Goal: Transaction & Acquisition: Purchase product/service

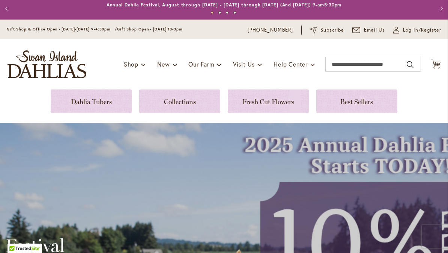
scroll to position [3, 0]
click at [92, 100] on link at bounding box center [91, 101] width 81 height 24
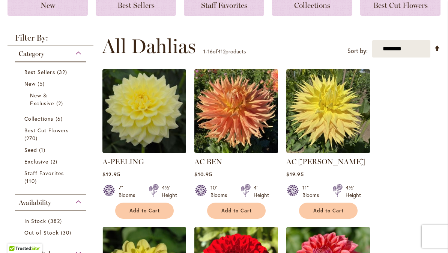
scroll to position [120, 0]
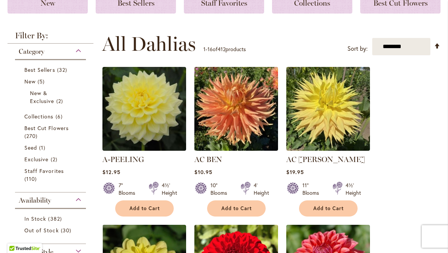
click at [50, 70] on span "Best Sellers" at bounding box center [39, 69] width 31 height 7
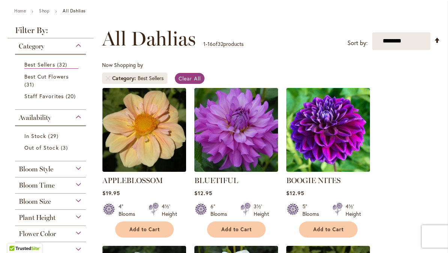
scroll to position [84, 0]
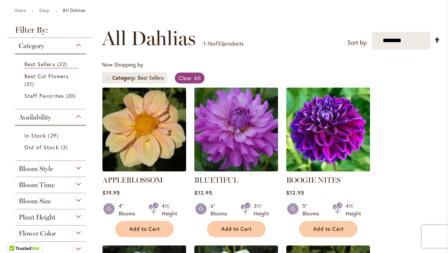
click at [141, 235] on button "Add to Cart" at bounding box center [144, 229] width 59 height 16
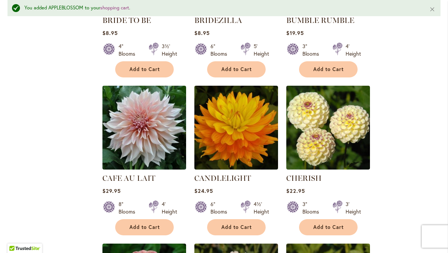
scroll to position [423, 0]
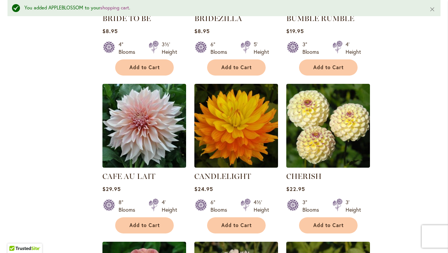
click at [141, 226] on span "Add to Cart" at bounding box center [144, 225] width 31 height 6
click at [322, 226] on span "Add to Cart" at bounding box center [328, 225] width 31 height 6
click at [150, 227] on span "Add to Cart" at bounding box center [144, 225] width 31 height 6
click at [322, 227] on span "Add to Cart" at bounding box center [328, 225] width 31 height 6
click at [60, 149] on div "Filter by: Filter By: Category Best Sellers 32 items Best Cut Flowers 31 items …" at bounding box center [224, 235] width 433 height 1056
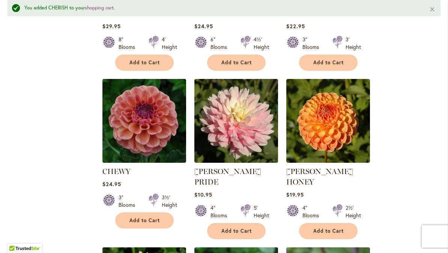
scroll to position [589, 0]
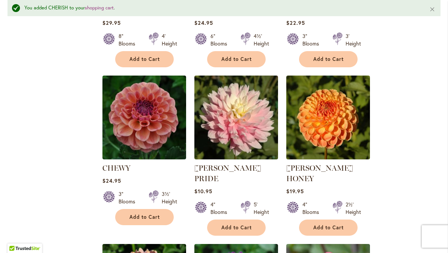
click at [234, 224] on span "Add to Cart" at bounding box center [236, 227] width 31 height 6
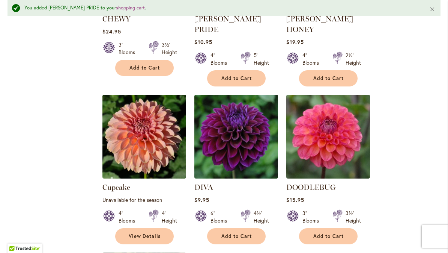
scroll to position [739, 0]
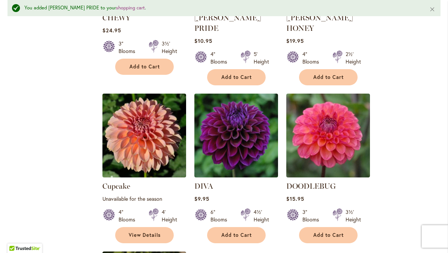
click at [322, 232] on span "Add to Cart" at bounding box center [328, 235] width 31 height 6
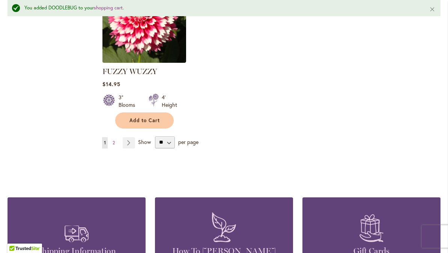
scroll to position [954, 0]
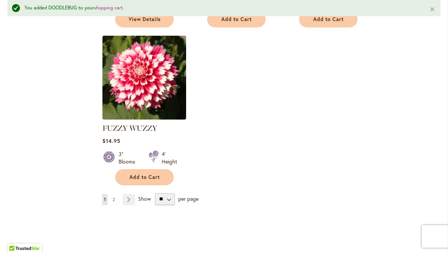
click at [125, 194] on link "Page Next" at bounding box center [129, 199] width 12 height 11
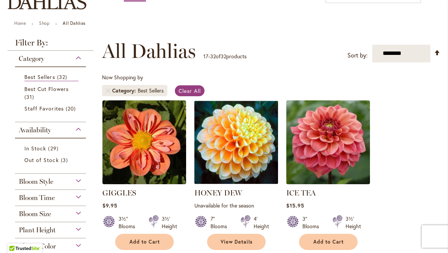
scroll to position [75, 0]
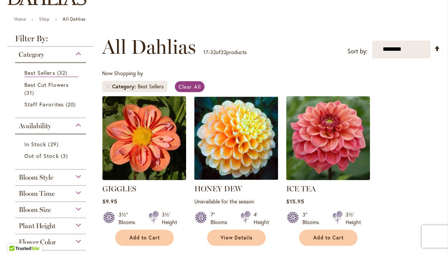
click at [149, 236] on span "Add to Cart" at bounding box center [144, 237] width 31 height 6
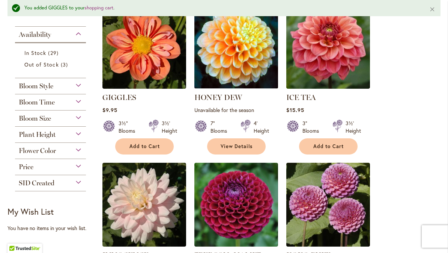
scroll to position [186, 0]
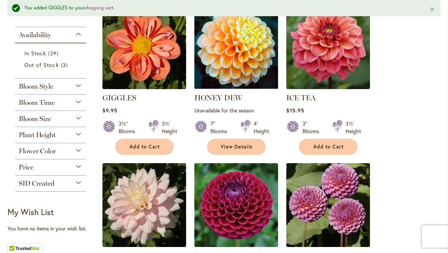
click at [323, 144] on span "Add to Cart" at bounding box center [328, 146] width 31 height 6
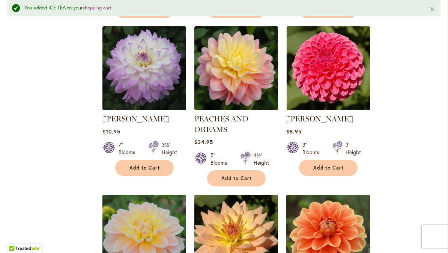
scroll to position [638, 0]
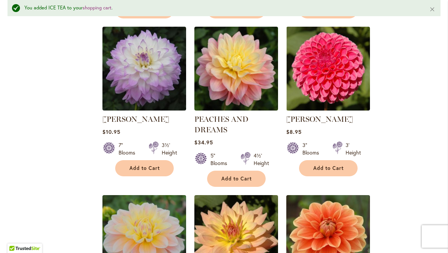
click at [328, 170] on span "Add to Cart" at bounding box center [328, 168] width 31 height 6
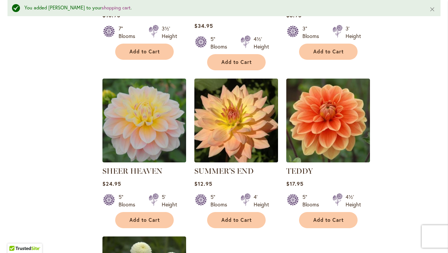
scroll to position [758, 0]
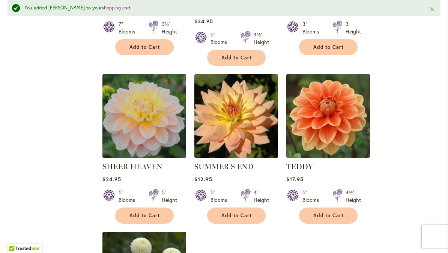
click at [146, 217] on span "Add to Cart" at bounding box center [144, 215] width 31 height 6
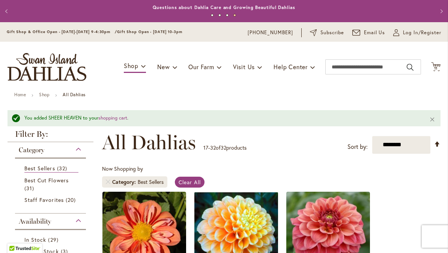
scroll to position [0, 0]
click at [33, 188] on span "31 items" at bounding box center [30, 188] width 12 height 8
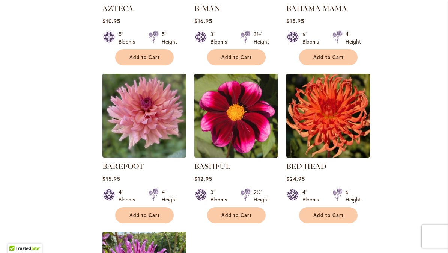
scroll to position [729, 0]
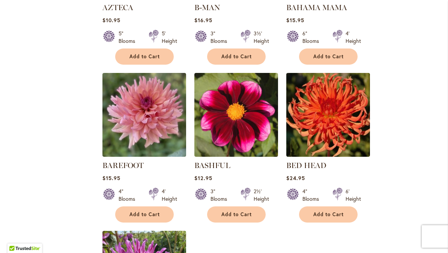
click at [138, 216] on span "Add to Cart" at bounding box center [144, 214] width 31 height 6
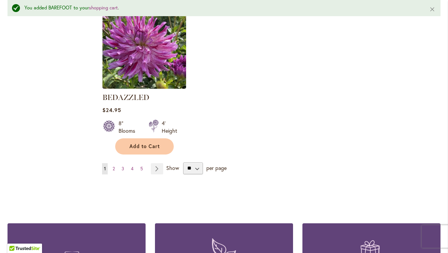
scroll to position [975, 0]
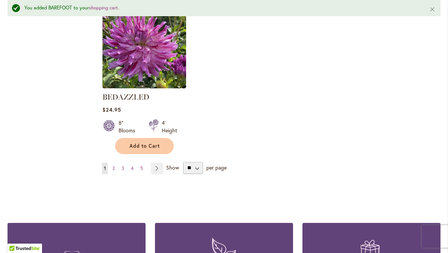
click at [155, 171] on link "Page Next" at bounding box center [157, 167] width 12 height 11
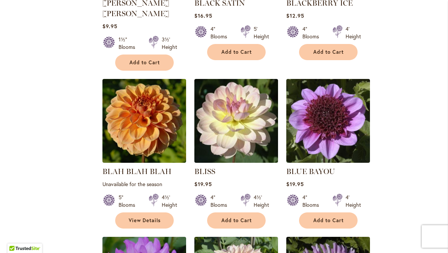
scroll to position [419, 0]
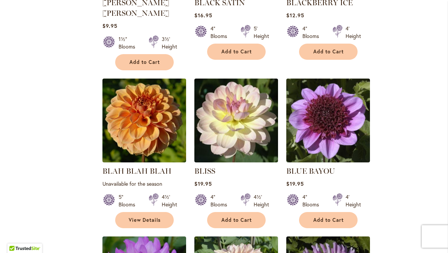
click at [235, 217] on span "Add to Cart" at bounding box center [236, 220] width 31 height 6
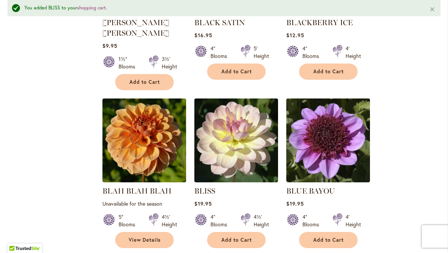
click at [325, 236] on span "Add to Cart" at bounding box center [328, 239] width 31 height 6
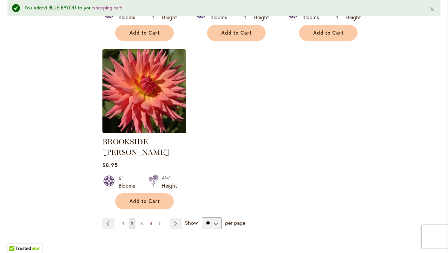
scroll to position [957, 0]
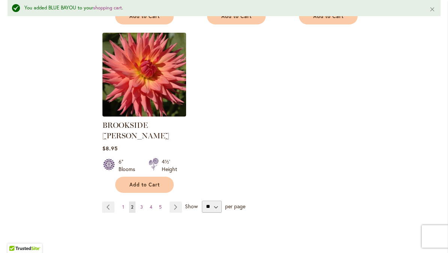
click at [173, 201] on link "Page Next" at bounding box center [176, 206] width 12 height 11
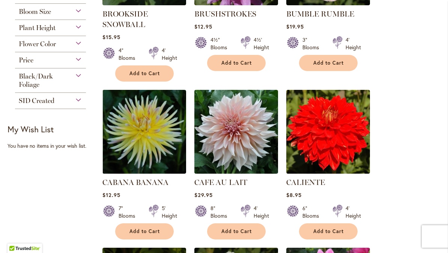
scroll to position [252, 0]
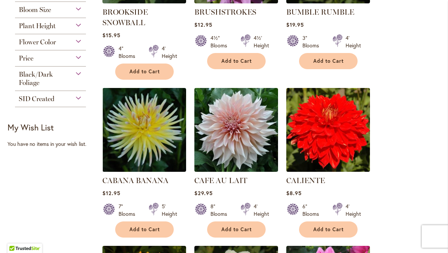
click at [239, 230] on span "Add to Cart" at bounding box center [236, 229] width 31 height 6
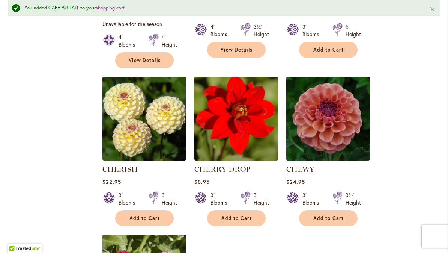
scroll to position [767, 0]
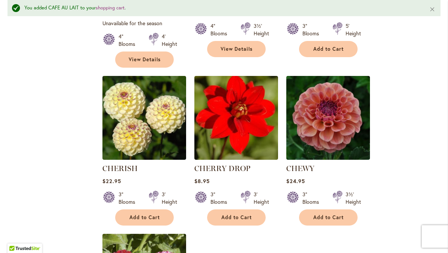
click at [322, 214] on span "Add to Cart" at bounding box center [328, 217] width 31 height 6
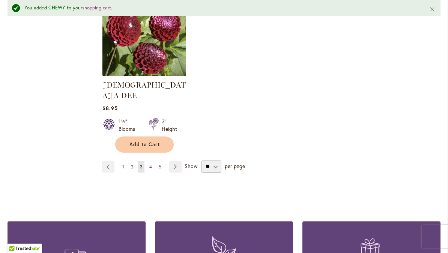
scroll to position [1008, 0]
click at [177, 161] on link "Page Next" at bounding box center [175, 166] width 12 height 11
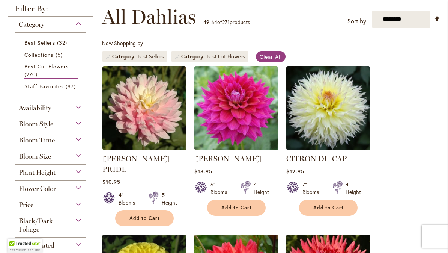
scroll to position [106, 0]
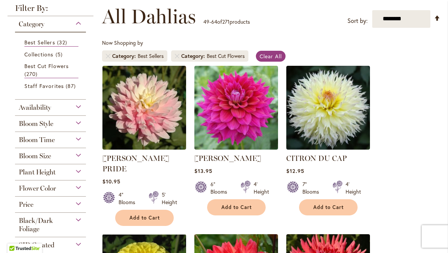
click at [140, 212] on button "Add to Cart" at bounding box center [144, 217] width 59 height 16
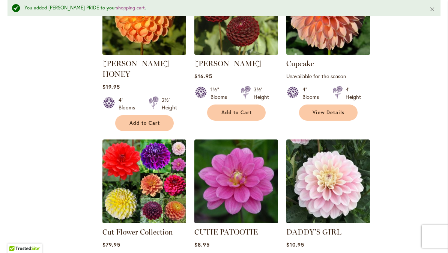
scroll to position [725, 0]
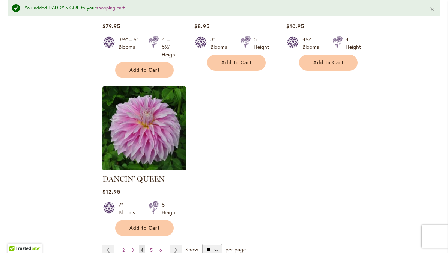
scroll to position [943, 0]
click at [178, 244] on link "Page Next" at bounding box center [176, 249] width 12 height 11
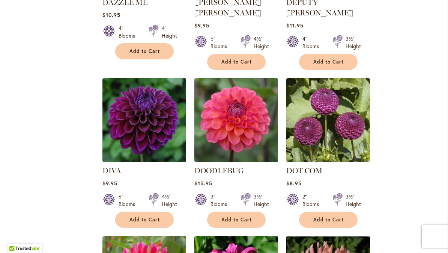
scroll to position [420, 0]
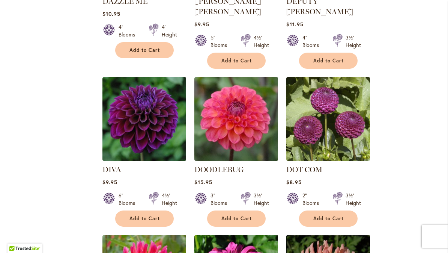
click at [242, 215] on span "Add to Cart" at bounding box center [236, 218] width 31 height 6
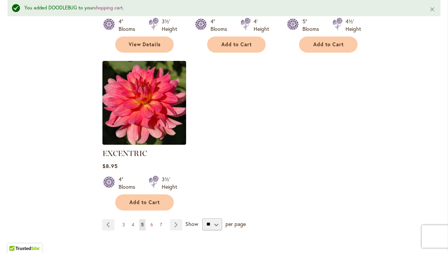
scroll to position [943, 0]
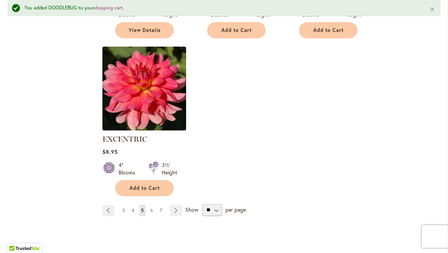
click at [174, 205] on link "Page Next" at bounding box center [176, 210] width 12 height 11
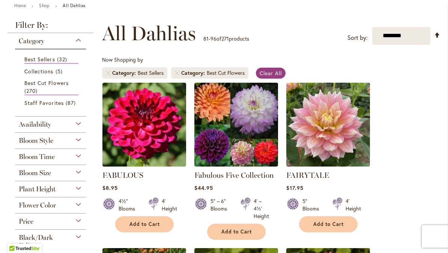
scroll to position [91, 0]
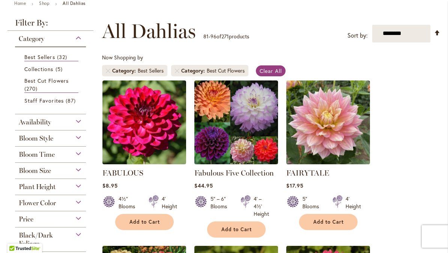
click at [324, 224] on span "Add to Cart" at bounding box center [328, 221] width 31 height 6
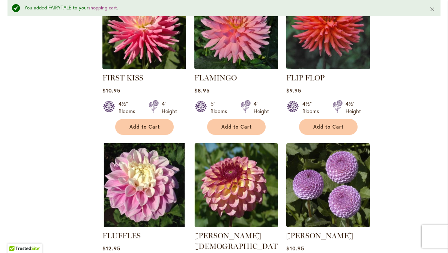
scroll to position [546, 0]
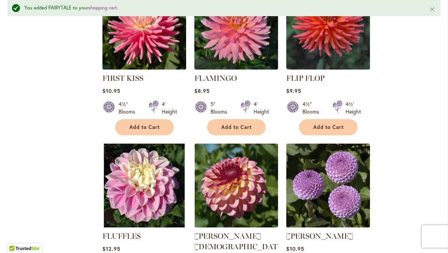
click at [236, 128] on span "Add to Cart" at bounding box center [236, 127] width 31 height 6
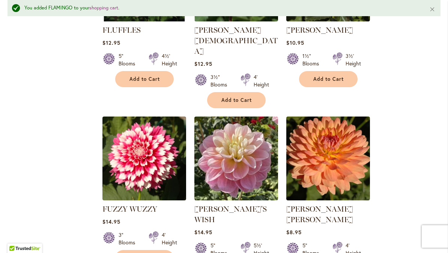
scroll to position [752, 0]
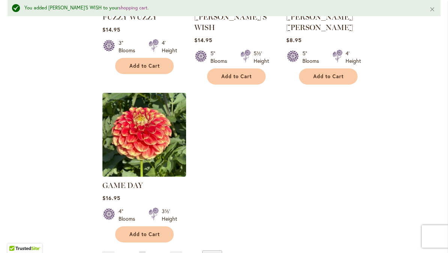
scroll to position [945, 0]
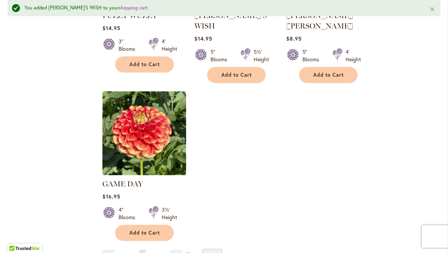
click at [178, 249] on link "Page Next" at bounding box center [176, 254] width 12 height 11
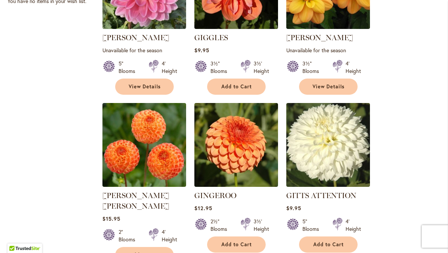
scroll to position [394, 0]
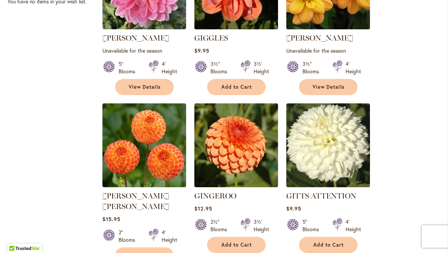
click at [328, 245] on span "Add to Cart" at bounding box center [328, 244] width 31 height 6
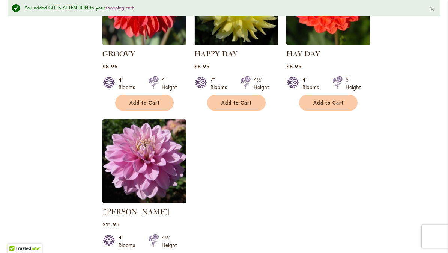
scroll to position [892, 0]
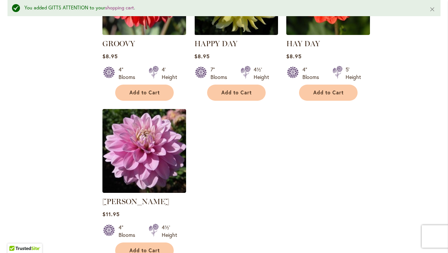
click at [142, 247] on span "Add to Cart" at bounding box center [144, 250] width 31 height 6
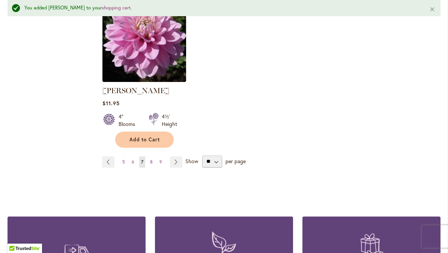
scroll to position [1002, 0]
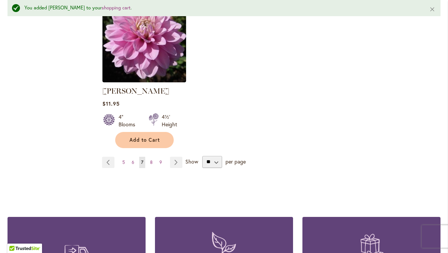
click at [170, 156] on link "Page Next" at bounding box center [176, 161] width 12 height 11
click at [176, 156] on link "Page Next" at bounding box center [176, 161] width 12 height 11
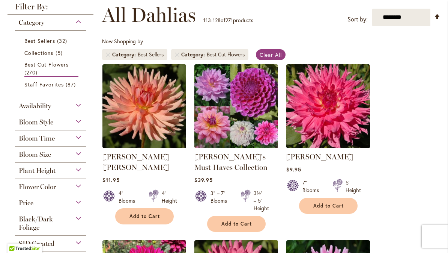
scroll to position [114, 0]
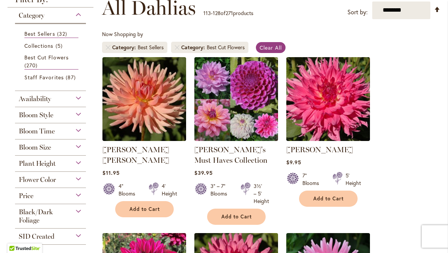
click at [142, 206] on span "Add to Cart" at bounding box center [144, 209] width 31 height 6
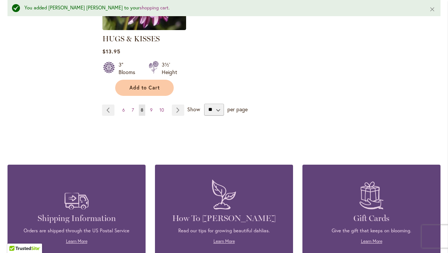
scroll to position [1063, 0]
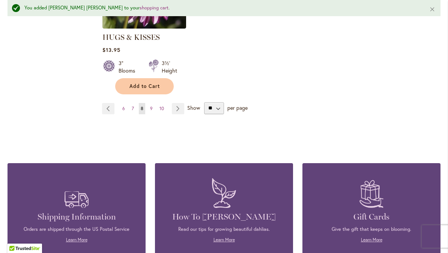
click at [180, 113] on link "Page Next" at bounding box center [178, 108] width 12 height 11
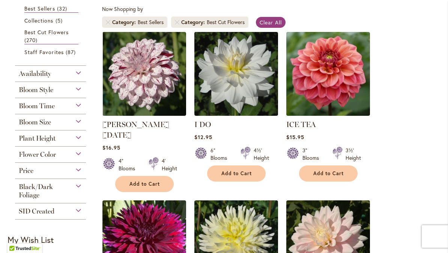
scroll to position [140, 0]
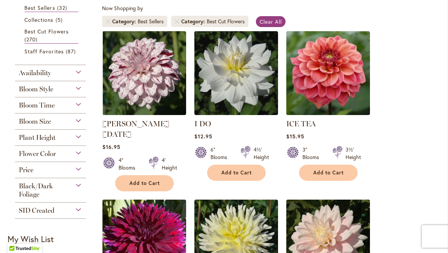
click at [232, 175] on span "Add to Cart" at bounding box center [236, 172] width 31 height 6
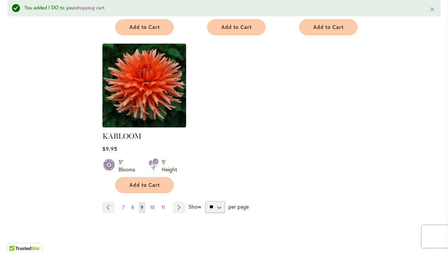
scroll to position [958, 0]
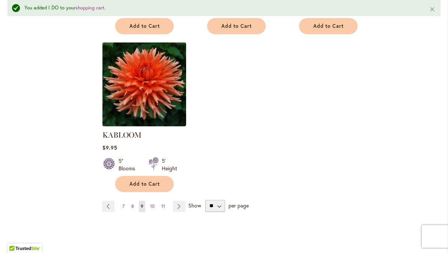
click at [184, 200] on link "Page Next" at bounding box center [179, 205] width 12 height 11
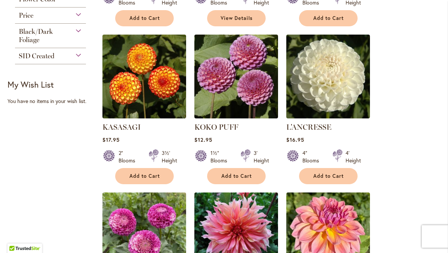
scroll to position [304, 0]
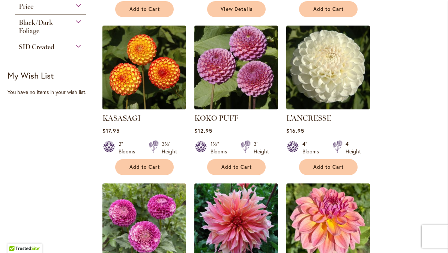
click at [320, 165] on span "Add to Cart" at bounding box center [328, 167] width 31 height 6
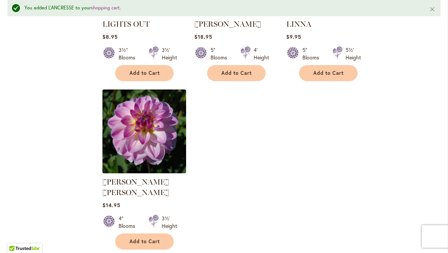
scroll to position [901, 0]
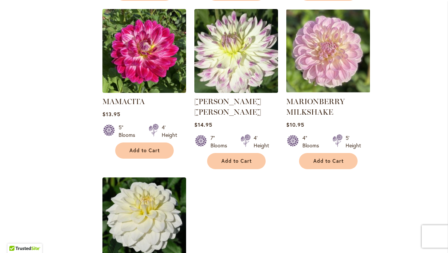
scroll to position [804, 0]
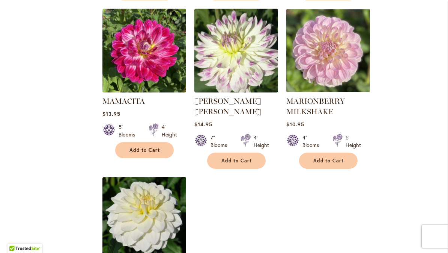
click at [321, 157] on span "Add to Cart" at bounding box center [328, 160] width 31 height 6
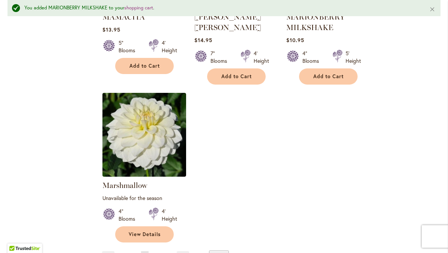
scroll to position [915, 0]
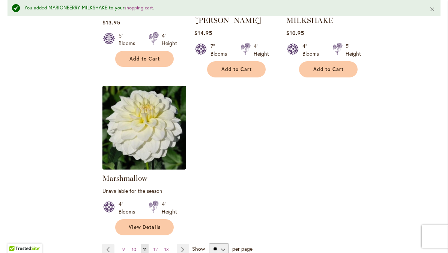
click at [189, 244] on link "Page Next" at bounding box center [183, 249] width 12 height 11
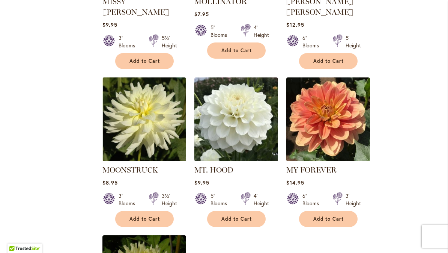
scroll to position [757, 0]
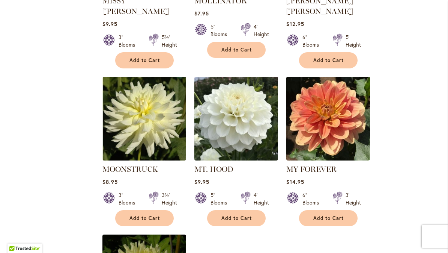
click at [145, 215] on span "Add to Cart" at bounding box center [144, 218] width 31 height 6
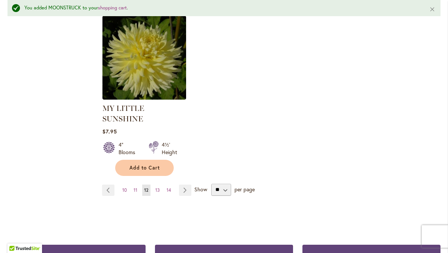
scroll to position [1010, 0]
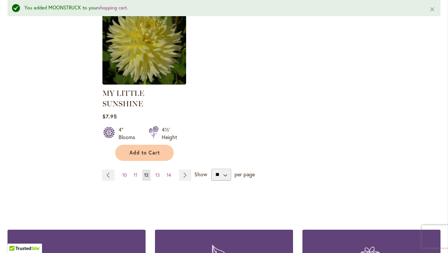
click at [191, 169] on link "Page Next" at bounding box center [185, 174] width 12 height 11
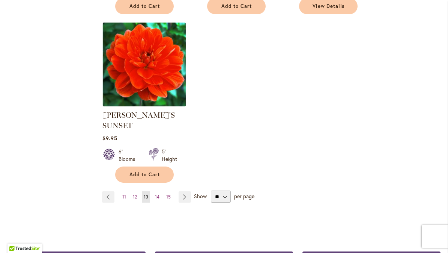
scroll to position [937, 0]
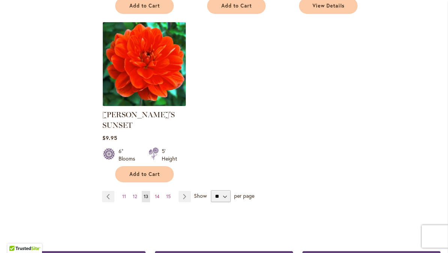
click at [189, 199] on link "Page Next" at bounding box center [185, 196] width 12 height 11
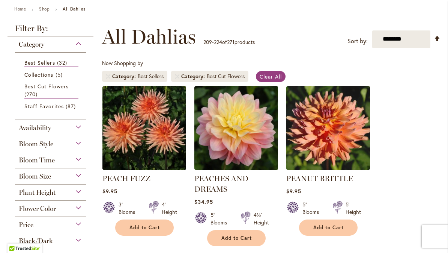
scroll to position [86, 0]
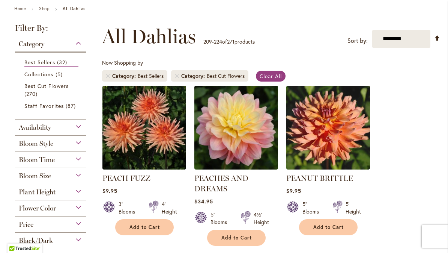
click at [146, 227] on span "Add to Cart" at bounding box center [144, 227] width 31 height 6
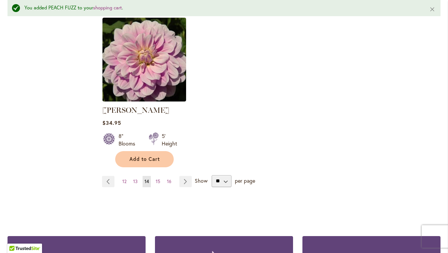
scroll to position [994, 0]
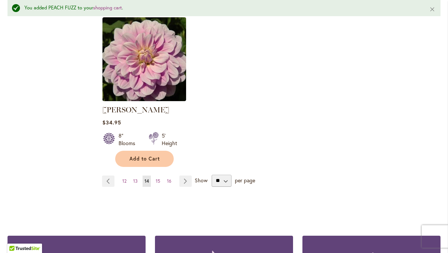
click at [187, 175] on link "Page Next" at bounding box center [185, 180] width 12 height 11
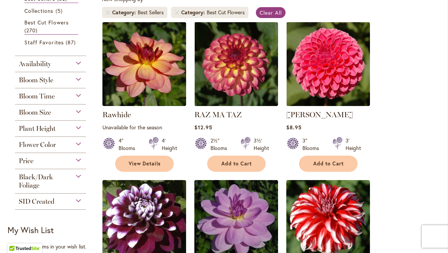
scroll to position [149, 0]
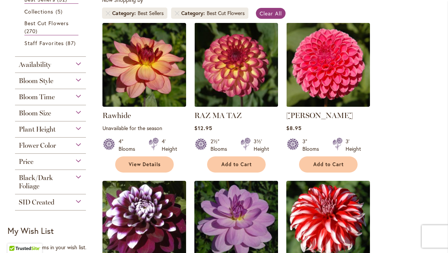
click at [327, 168] on button "Add to Cart" at bounding box center [328, 164] width 59 height 16
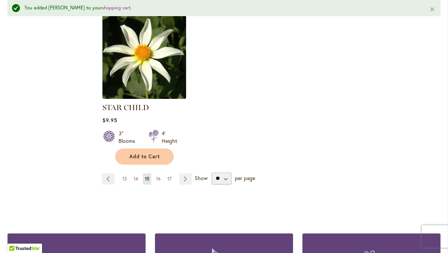
scroll to position [965, 0]
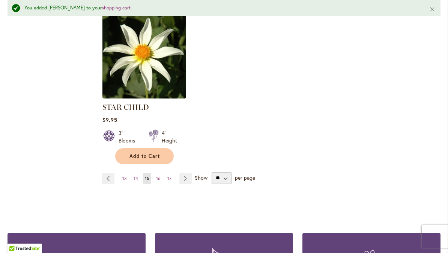
click at [190, 178] on link "Page Next" at bounding box center [185, 178] width 12 height 11
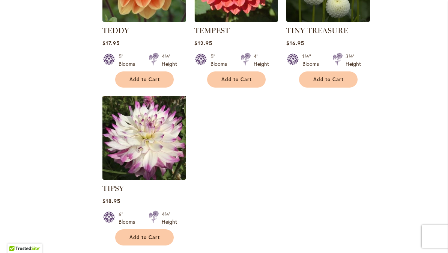
scroll to position [885, 0]
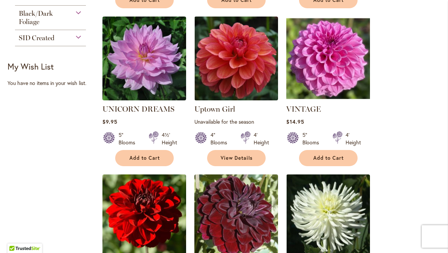
scroll to position [313, 0]
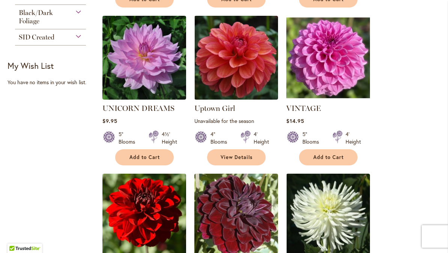
click at [147, 157] on span "Add to Cart" at bounding box center [144, 157] width 31 height 6
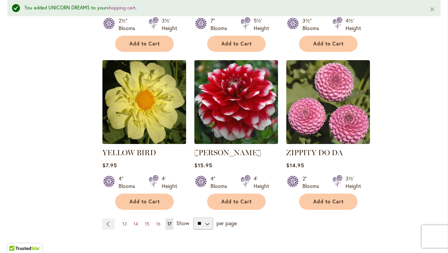
scroll to position [774, 0]
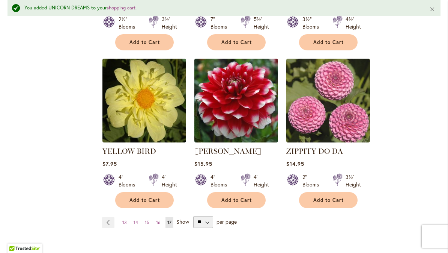
click at [185, 217] on span "Show" at bounding box center [182, 220] width 13 height 7
click at [193, 216] on select "** ** ** **" at bounding box center [203, 222] width 20 height 12
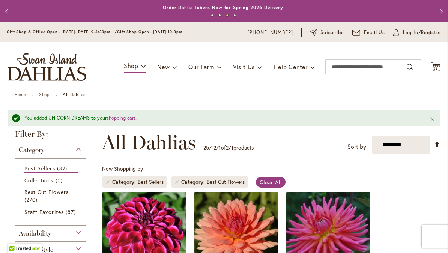
scroll to position [0, 0]
click at [56, 214] on span "Staff Favorites" at bounding box center [43, 211] width 39 height 7
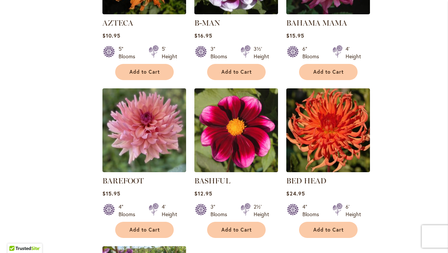
scroll to position [715, 0]
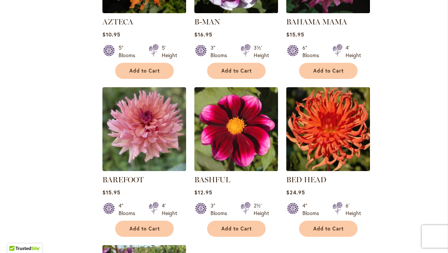
click at [146, 230] on span "Add to Cart" at bounding box center [144, 228] width 31 height 6
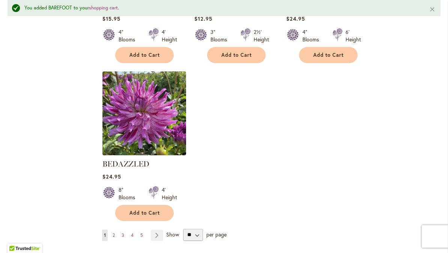
scroll to position [909, 0]
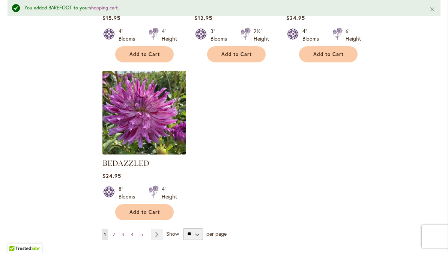
click at [169, 236] on span "Show" at bounding box center [172, 232] width 13 height 7
click at [183, 236] on select "** ** ** **" at bounding box center [193, 234] width 20 height 12
select select "**"
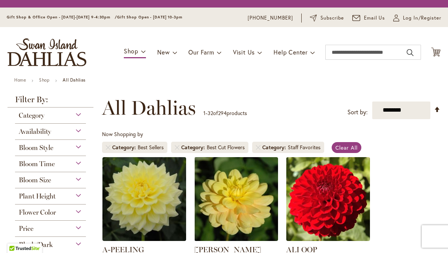
scroll to position [126, 0]
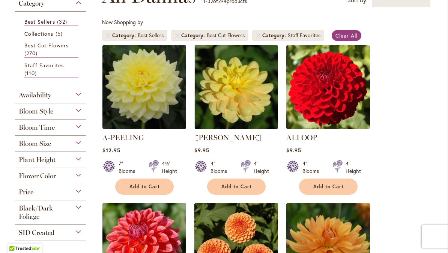
click at [39, 70] on link "Staff Favorites 110 items" at bounding box center [51, 69] width 54 height 16
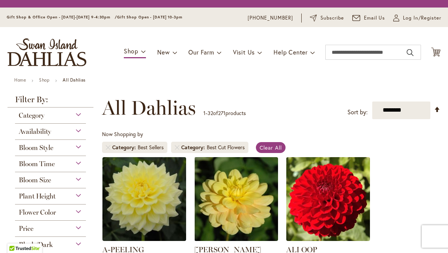
scroll to position [126, 0]
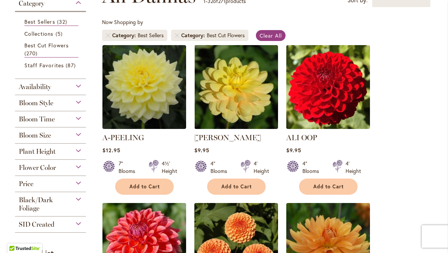
click at [59, 66] on span "Staff Favorites" at bounding box center [43, 65] width 39 height 7
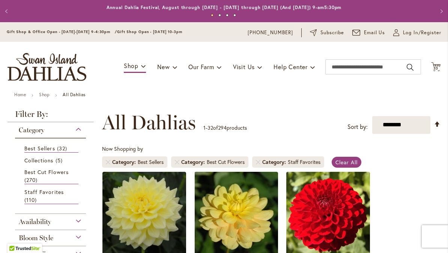
click at [404, 36] on span "Log In/Register" at bounding box center [422, 33] width 38 height 8
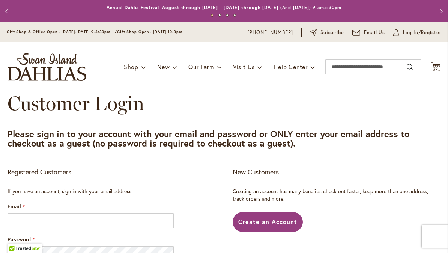
click at [97, 176] on div "Registered Customers" at bounding box center [112, 174] width 208 height 15
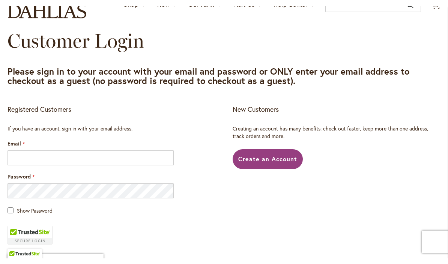
scroll to position [70, 0]
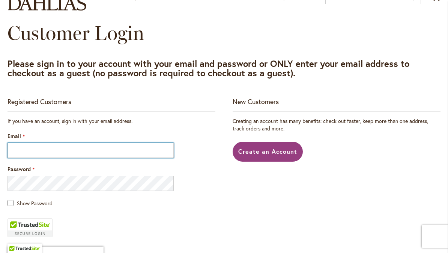
click at [20, 156] on input "Email" at bounding box center [91, 150] width 166 height 15
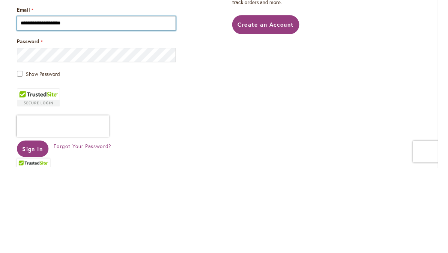
scroll to position [107, 0]
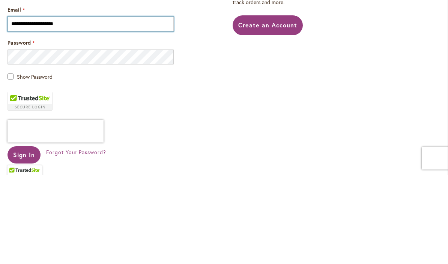
type input "**********"
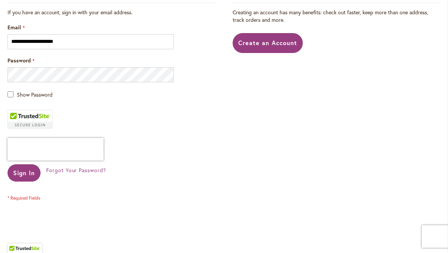
scroll to position [181, 0]
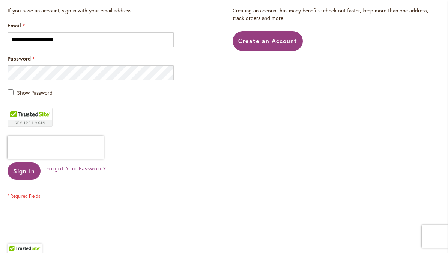
click at [25, 172] on span "Sign In" at bounding box center [24, 171] width 22 height 8
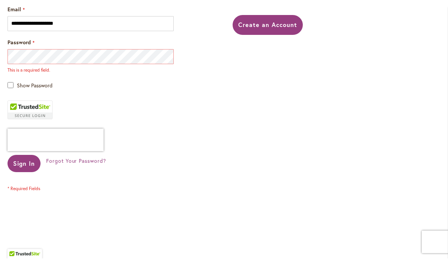
scroll to position [203, 0]
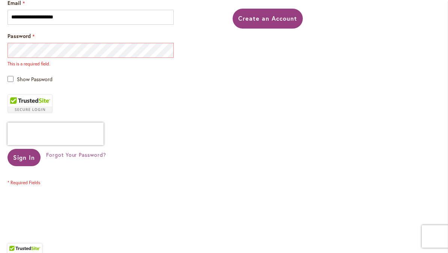
click at [25, 159] on span "Sign In" at bounding box center [24, 157] width 22 height 8
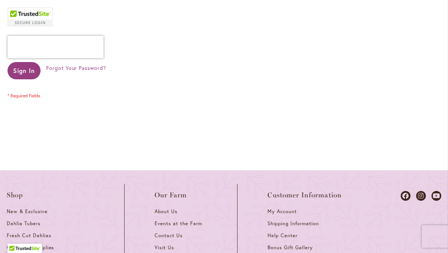
scroll to position [288, 0]
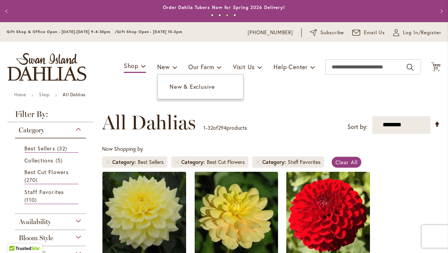
click at [179, 89] on span "New & Exclusive" at bounding box center [192, 87] width 45 height 8
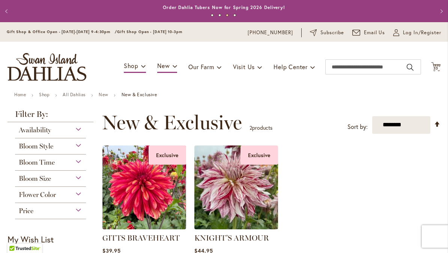
click at [439, 67] on span "33 33 items" at bounding box center [436, 68] width 8 height 4
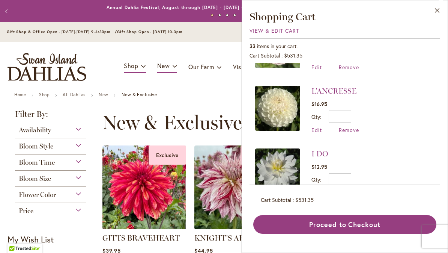
scroll to position [236, 0]
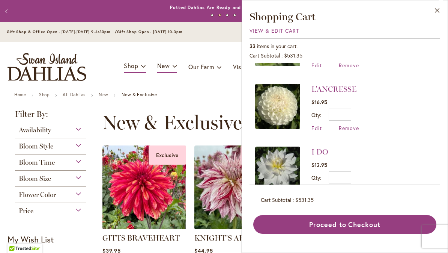
click at [345, 125] on span "Remove" at bounding box center [349, 127] width 20 height 7
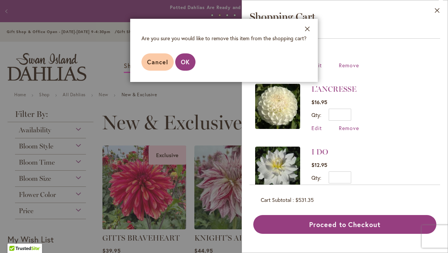
click at [191, 63] on button "OK" at bounding box center [185, 61] width 20 height 17
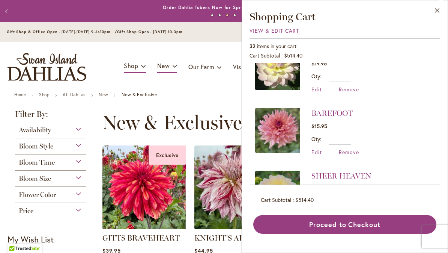
scroll to position [912, 0]
click at [319, 148] on span "Edit" at bounding box center [316, 151] width 11 height 7
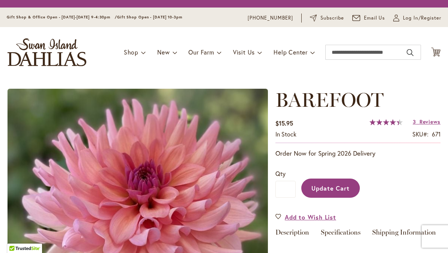
type input "*"
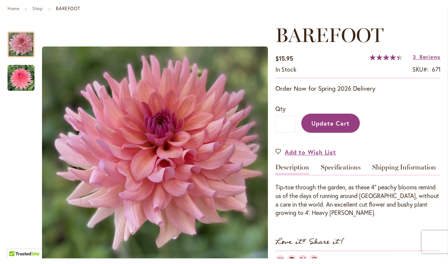
scroll to position [98, 0]
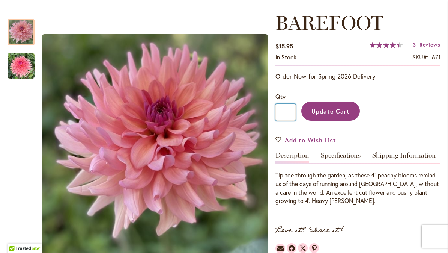
click at [290, 110] on input "*" at bounding box center [285, 112] width 20 height 17
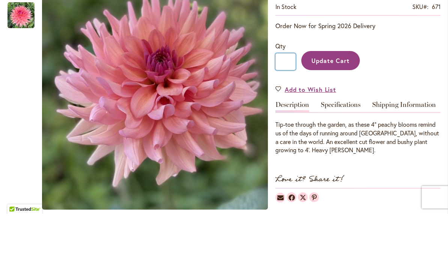
type input "*"
click at [334, 101] on button "Update Cart" at bounding box center [330, 110] width 59 height 19
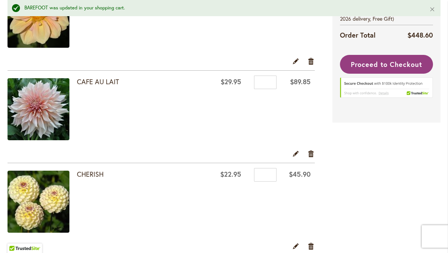
scroll to position [210, 0]
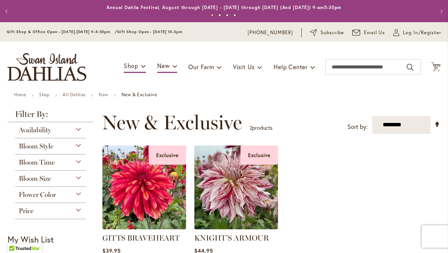
click at [433, 71] on span "Cart .cls-1 { fill: #231f20; }" at bounding box center [435, 67] width 9 height 10
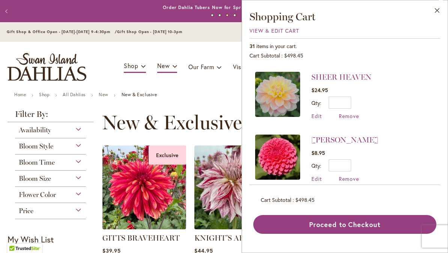
scroll to position [1011, 0]
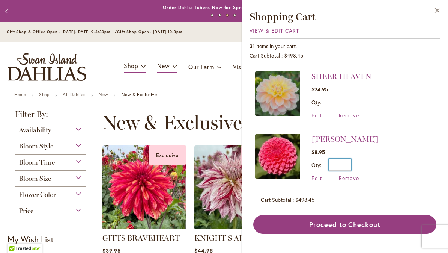
click at [345, 158] on input "*" at bounding box center [340, 164] width 23 height 12
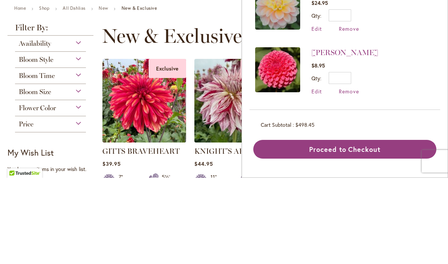
click at [357, 158] on div "Qty * Update" at bounding box center [344, 164] width 67 height 12
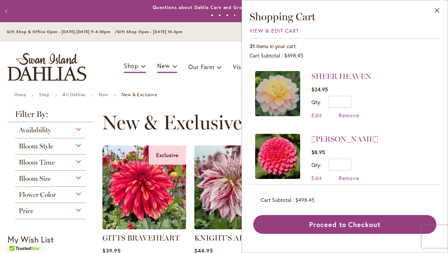
click at [314, 174] on span "Edit" at bounding box center [316, 177] width 11 height 7
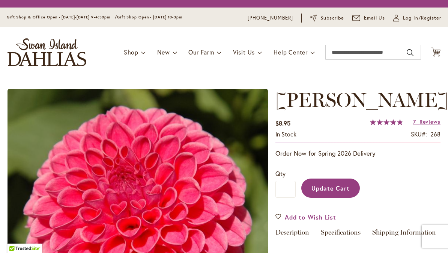
type input "*"
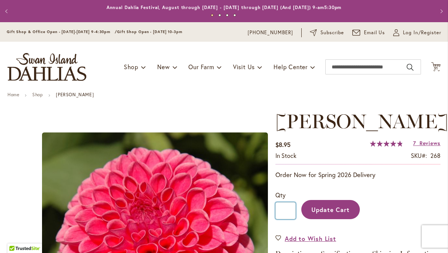
click at [289, 210] on input "*" at bounding box center [285, 210] width 20 height 17
click at [294, 211] on input "**" at bounding box center [285, 210] width 20 height 17
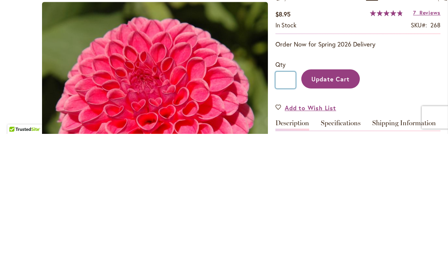
type input "*"
click at [327, 205] on span "Update Cart" at bounding box center [330, 209] width 39 height 8
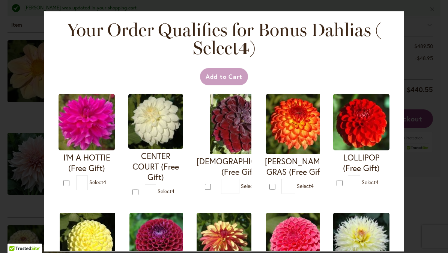
scroll to position [172, 0]
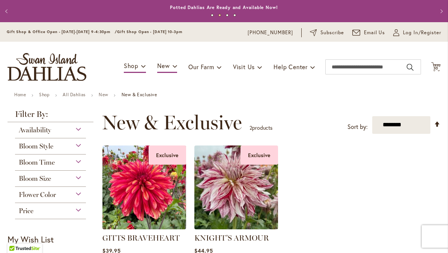
click at [438, 70] on icon "Cart .cls-1 { fill: #231f20; }" at bounding box center [435, 66] width 9 height 9
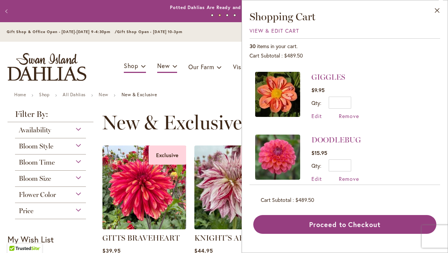
scroll to position [1200, 0]
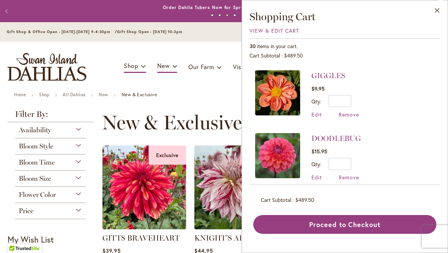
click at [317, 173] on span "Edit" at bounding box center [316, 176] width 11 height 7
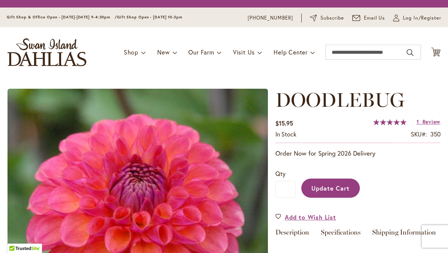
type input "*"
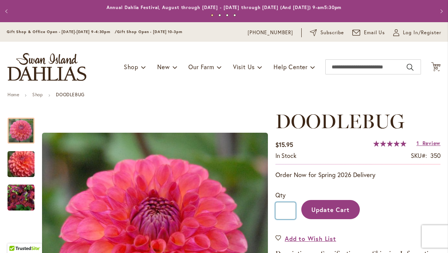
click at [289, 209] on input "*" at bounding box center [285, 210] width 20 height 17
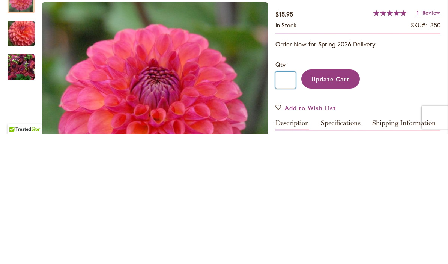
type input "*"
click at [332, 200] on button "Update Cart" at bounding box center [330, 209] width 59 height 19
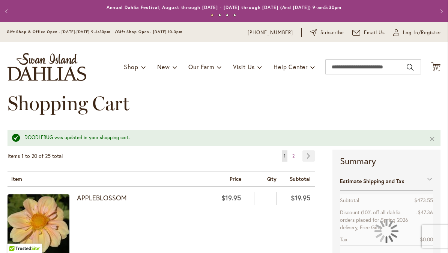
click at [435, 68] on span "29" at bounding box center [435, 68] width 5 height 5
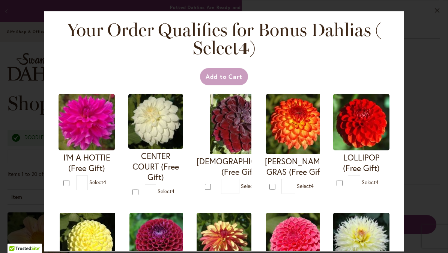
scroll to position [683, 0]
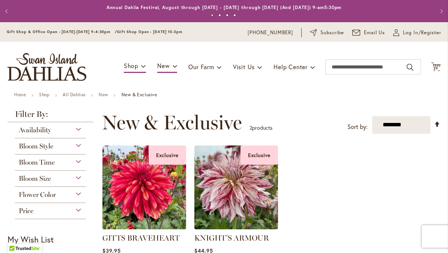
click at [433, 68] on span "29" at bounding box center [435, 68] width 5 height 5
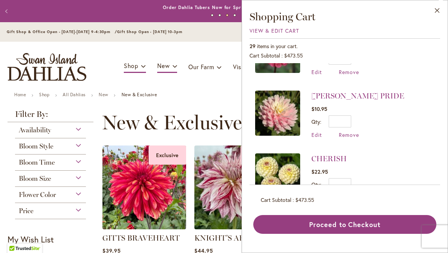
scroll to position [1305, 0]
click at [314, 131] on span "Edit" at bounding box center [316, 134] width 11 height 7
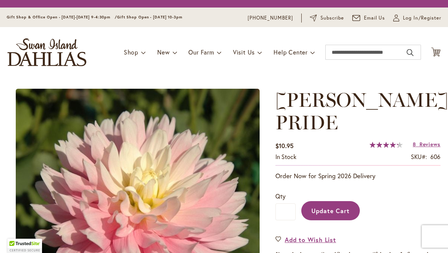
type input "*"
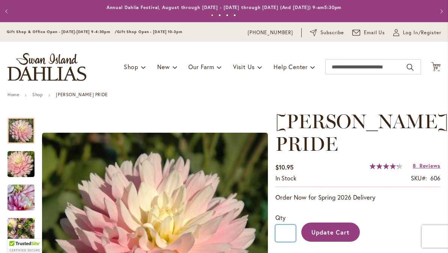
click at [287, 235] on input "*" at bounding box center [285, 232] width 20 height 17
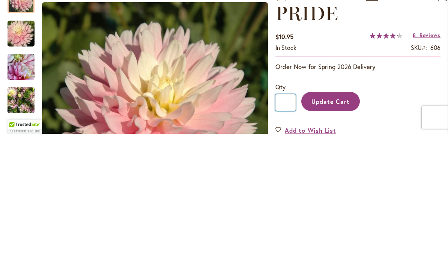
type input "*"
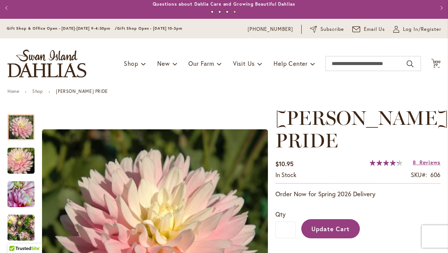
scroll to position [3, 0]
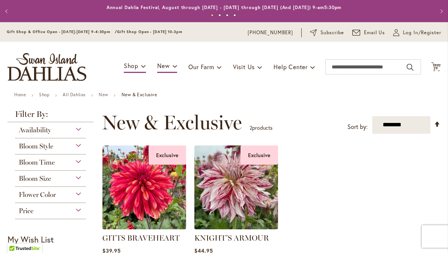
click at [437, 72] on span "Cart .cls-1 { fill: #231f20; }" at bounding box center [435, 67] width 9 height 10
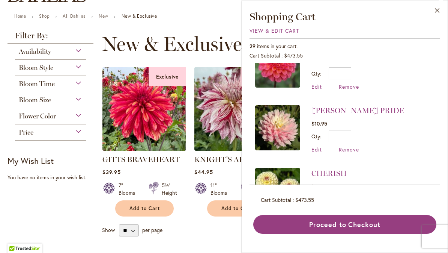
scroll to position [79, 0]
click at [350, 130] on input "*" at bounding box center [340, 136] width 23 height 12
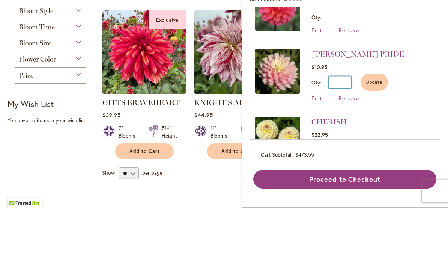
type input "*"
click at [370, 130] on button "Update" at bounding box center [374, 138] width 27 height 17
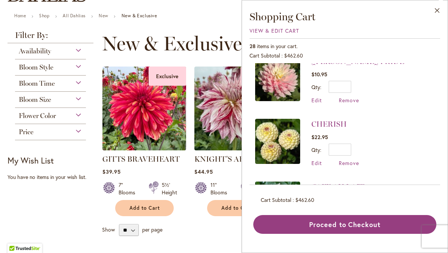
scroll to position [1339, 0]
click at [346, 144] on input "*" at bounding box center [340, 150] width 23 height 12
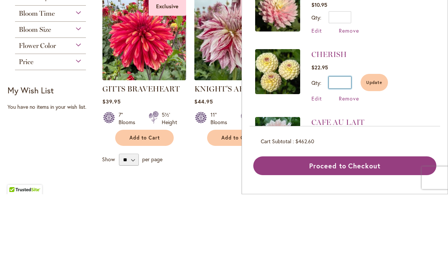
type input "*"
click at [369, 150] on span "Update" at bounding box center [374, 152] width 16 height 5
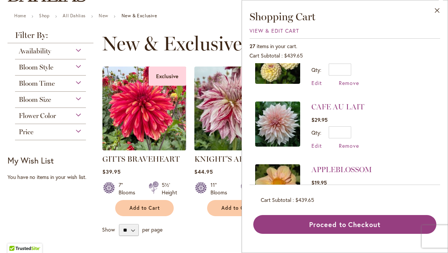
scroll to position [1422, 0]
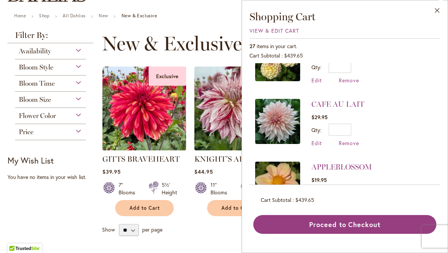
click at [356, 123] on div "Qty * Update" at bounding box center [337, 129] width 53 height 12
click at [346, 123] on input "*" at bounding box center [340, 129] width 23 height 12
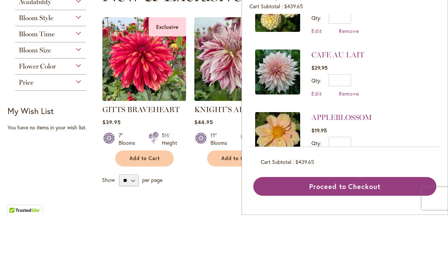
click at [313, 91] on li "CAFE AU LAIT $29.95 Qty * Update Edit Remove" at bounding box center [344, 122] width 179 height 63
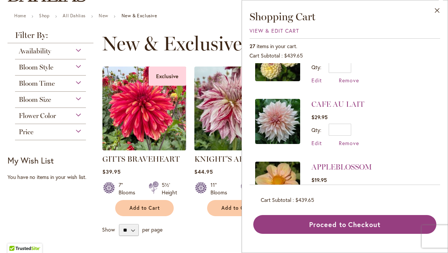
click at [316, 139] on span "Edit" at bounding box center [316, 142] width 11 height 7
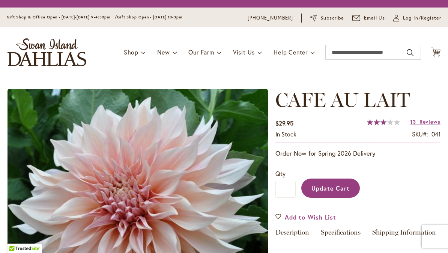
type input "*"
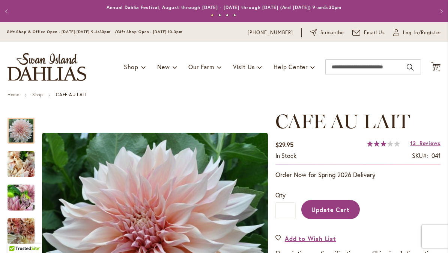
click at [329, 215] on button "Update Cart" at bounding box center [330, 209] width 59 height 19
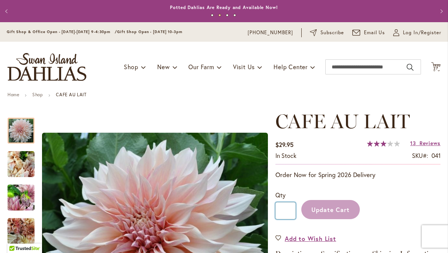
click at [286, 211] on input "*" at bounding box center [285, 210] width 20 height 17
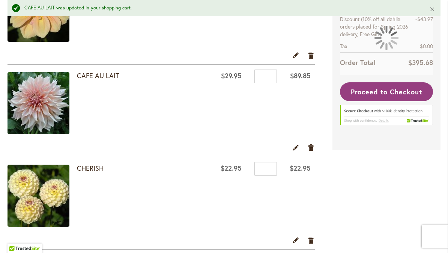
scroll to position [214, 0]
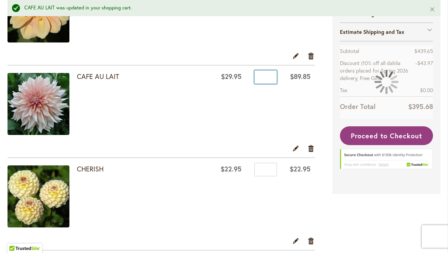
click at [265, 80] on input "*" at bounding box center [265, 77] width 23 height 14
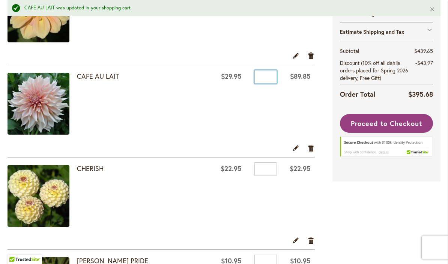
type input "*"
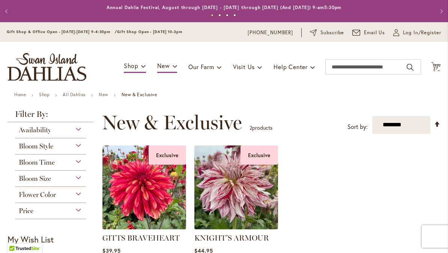
click at [435, 77] on div "Toggle Nav Shop Dahlia Tubers Collections Fresh Cut Dahlias Gardening Supplies …" at bounding box center [224, 67] width 448 height 50
click at [436, 71] on icon "Cart .cls-1 { fill: #231f20; }" at bounding box center [435, 66] width 9 height 9
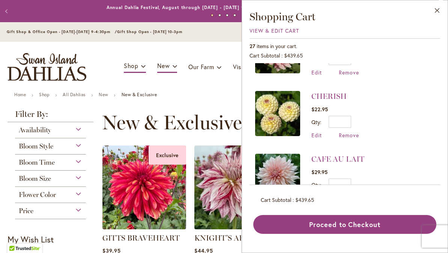
scroll to position [1367, 0]
click at [272, 153] on img at bounding box center [277, 175] width 45 height 45
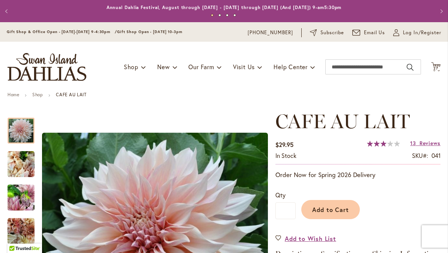
click at [333, 212] on span "Add to Cart" at bounding box center [330, 209] width 37 height 8
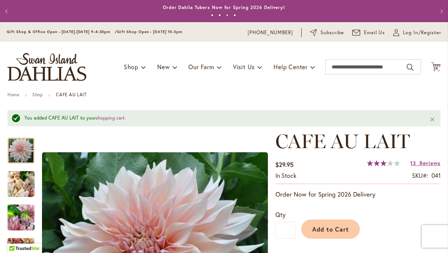
click at [435, 66] on span "28" at bounding box center [435, 68] width 5 height 5
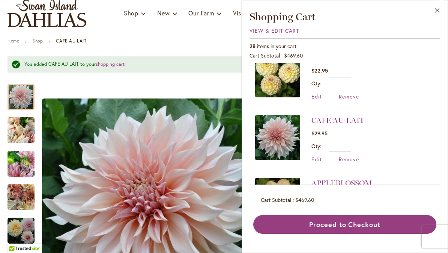
scroll to position [1397, 0]
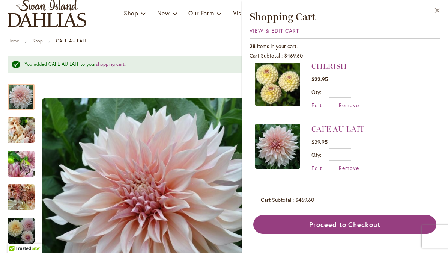
click at [314, 153] on li "CAFE AU LAIT $29.95 Qty * Update Edit Remove" at bounding box center [344, 147] width 179 height 63
click at [311, 164] on span "Edit" at bounding box center [316, 167] width 11 height 7
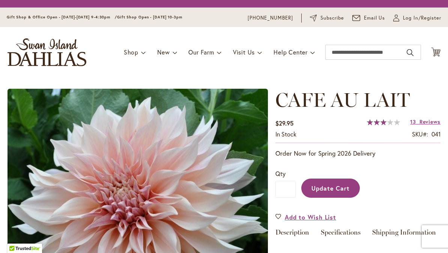
type input "*"
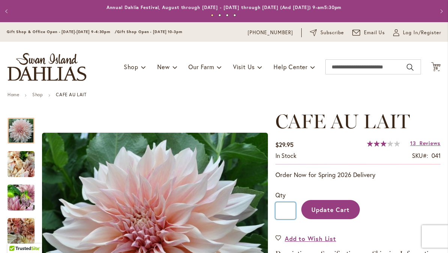
click at [292, 211] on input "*" at bounding box center [285, 210] width 20 height 17
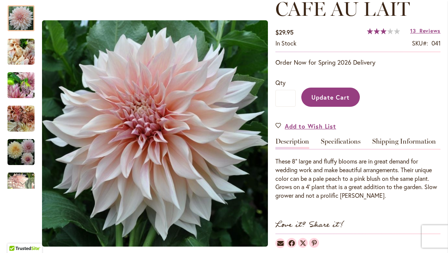
scroll to position [111, 0]
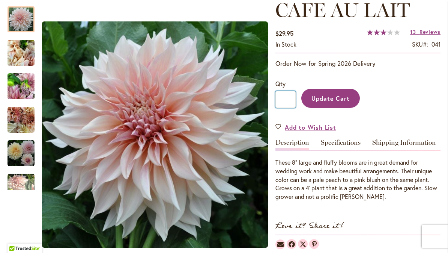
type input "*"
click at [331, 106] on button "Update Cart" at bounding box center [330, 98] width 59 height 19
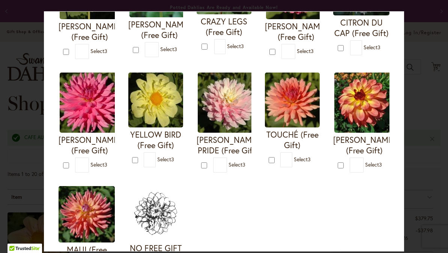
scroll to position [254, 0]
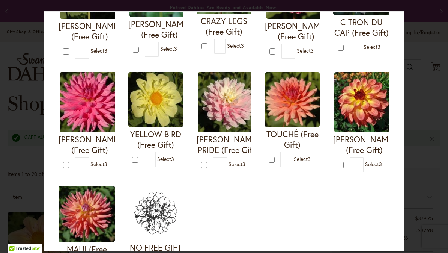
click at [197, 172] on form "[PERSON_NAME] PRIDE (Free Gift) * 3" at bounding box center [224, 122] width 55 height 100
type input "*"
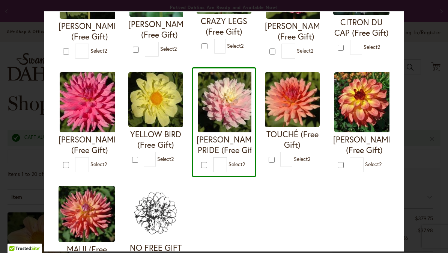
type input "*"
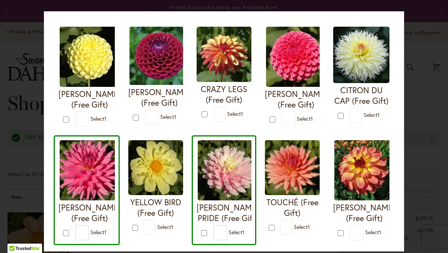
scroll to position [187, 0]
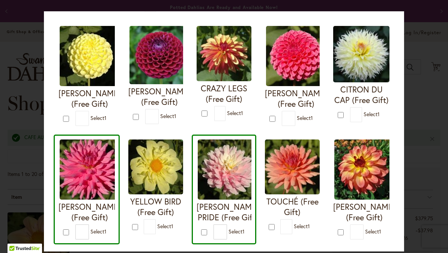
click at [337, 119] on form "CITRON DU CAP (Free Gift) * 1" at bounding box center [361, 74] width 56 height 96
type input "*"
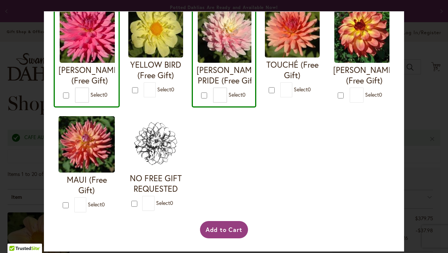
scroll to position [333, 0]
click at [226, 230] on button "Add to Cart" at bounding box center [224, 229] width 48 height 17
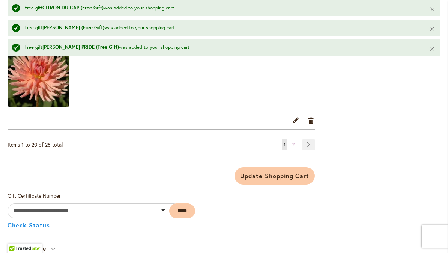
scroll to position [1943, 0]
click at [269, 177] on span "Update Shopping Cart" at bounding box center [274, 175] width 69 height 8
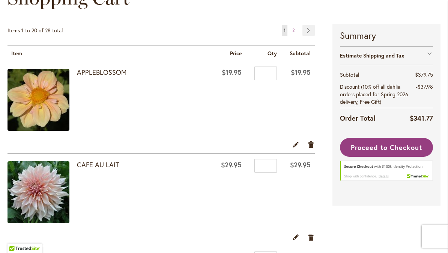
scroll to position [108, 0]
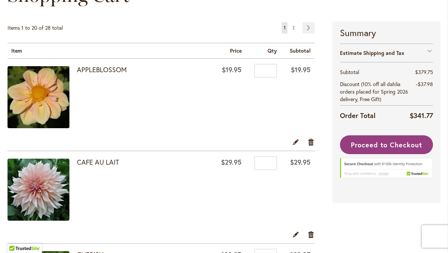
click at [381, 146] on span "Proceed to Checkout" at bounding box center [386, 144] width 71 height 9
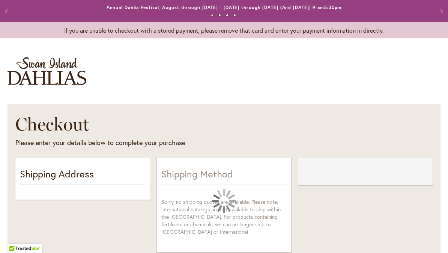
select select "**"
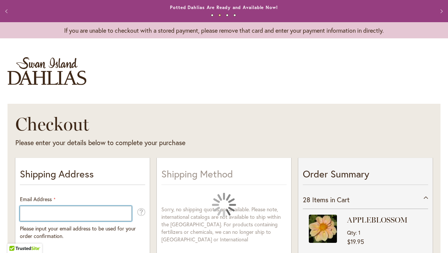
click at [35, 212] on input "Email Address" at bounding box center [76, 213] width 112 height 15
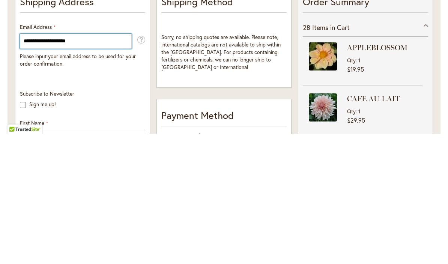
type input "**********"
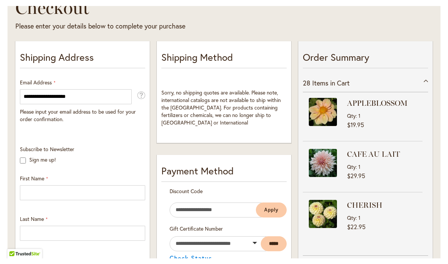
scroll to position [126, 0]
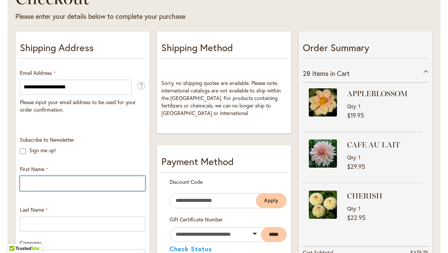
click at [31, 180] on input "First Name" at bounding box center [82, 183] width 125 height 15
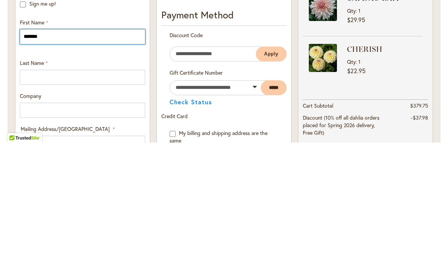
scroll to position [159, 0]
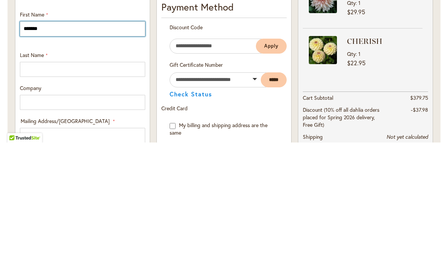
type input "******"
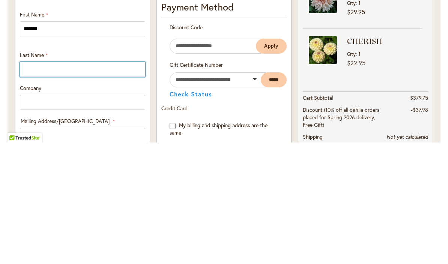
click at [30, 184] on input "Last Name" at bounding box center [82, 191] width 125 height 15
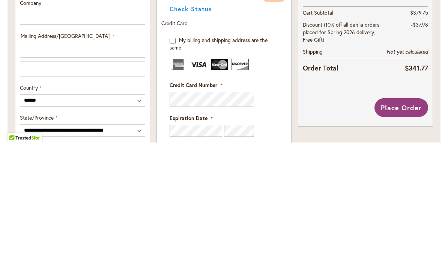
scroll to position [253, 0]
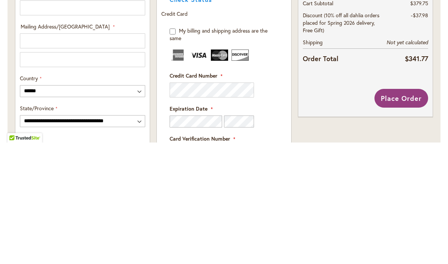
type input "*****"
click at [26, 155] on input "Mailing Address/PO BOX: Line 1" at bounding box center [82, 162] width 125 height 15
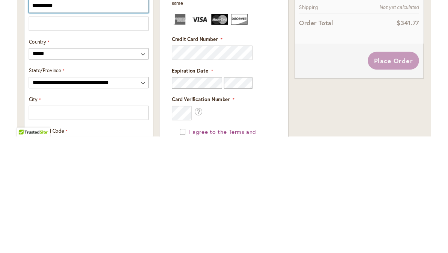
scroll to position [295, 0]
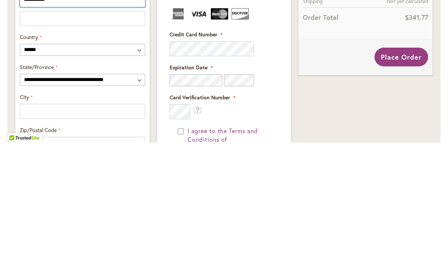
type input "**********"
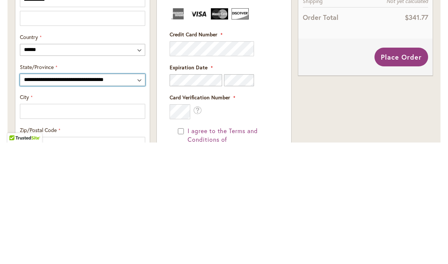
click at [138, 196] on select "**********" at bounding box center [82, 202] width 125 height 12
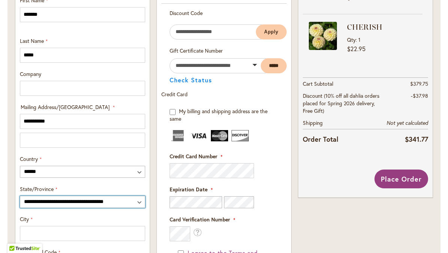
select select "**"
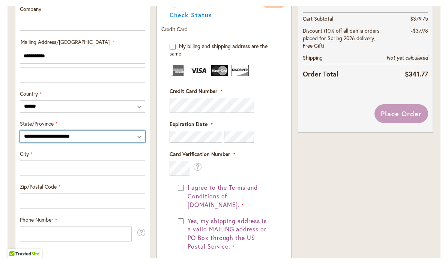
scroll to position [366, 0]
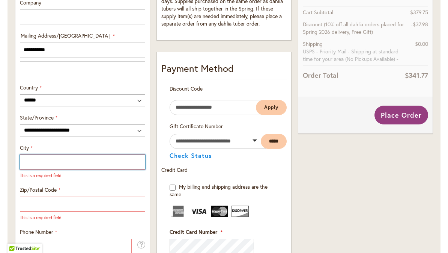
click at [57, 164] on input "City" at bounding box center [82, 161] width 125 height 15
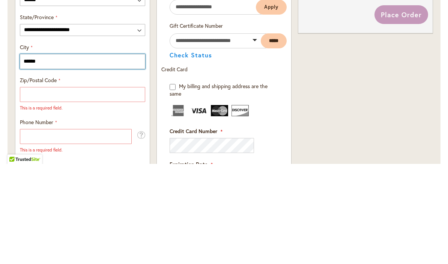
type input "******"
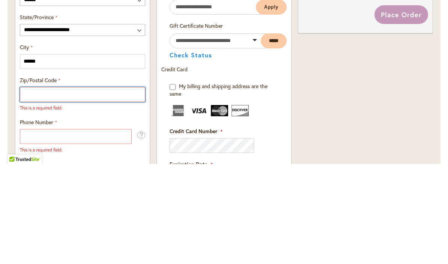
click at [36, 187] on input "Zip/Postal Code" at bounding box center [82, 194] width 125 height 15
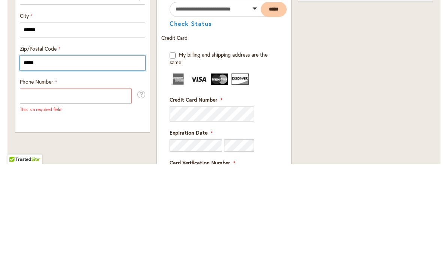
scroll to position [398, 0]
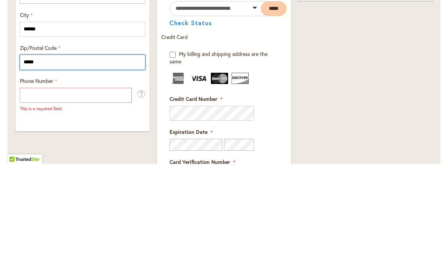
type input "*****"
click at [31, 188] on input "Phone Number" at bounding box center [76, 195] width 112 height 15
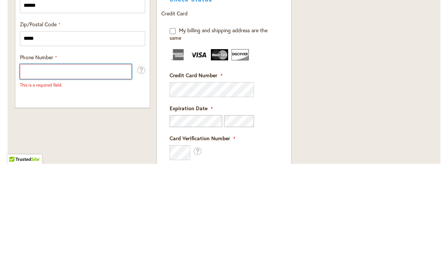
scroll to position [434, 0]
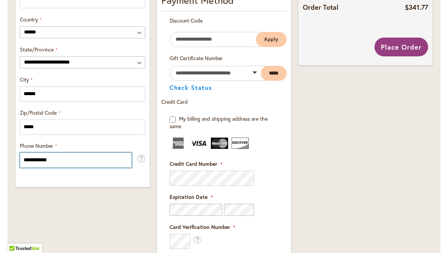
type input "**********"
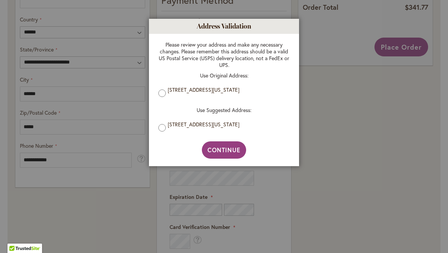
click at [168, 128] on label "768 VINE ST, DENVER, Colorado, 80206-3740, United States" at bounding box center [227, 124] width 118 height 7
click at [226, 153] on span "Continue" at bounding box center [224, 150] width 33 height 8
type input "**********"
type input "******"
type input "**********"
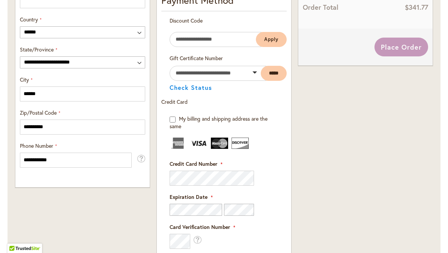
click at [185, 177] on fieldset "Payment Information Payment Method Discount Code Enter discount code Apply Gift…" at bounding box center [223, 199] width 125 height 412
click at [193, 181] on fieldset "Payment Information Payment Method Discount Code Enter discount code Apply Gift…" at bounding box center [223, 199] width 125 height 412
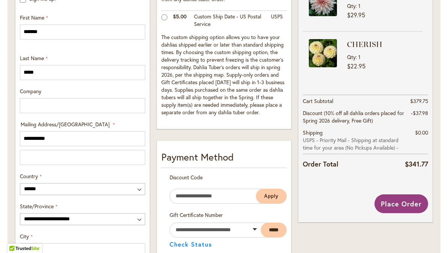
scroll to position [277, 0]
click at [402, 204] on span "Place Order" at bounding box center [401, 203] width 41 height 9
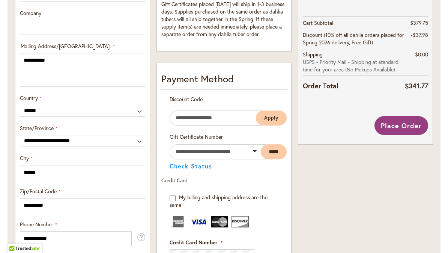
scroll to position [357, 0]
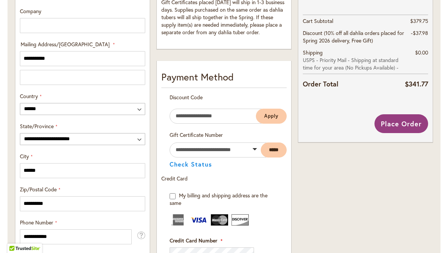
click at [398, 125] on span "Place Order" at bounding box center [401, 123] width 41 height 9
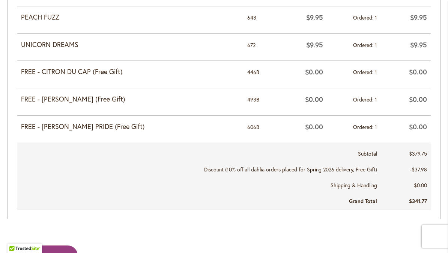
scroll to position [1017, 0]
